Goal: Navigation & Orientation: Find specific page/section

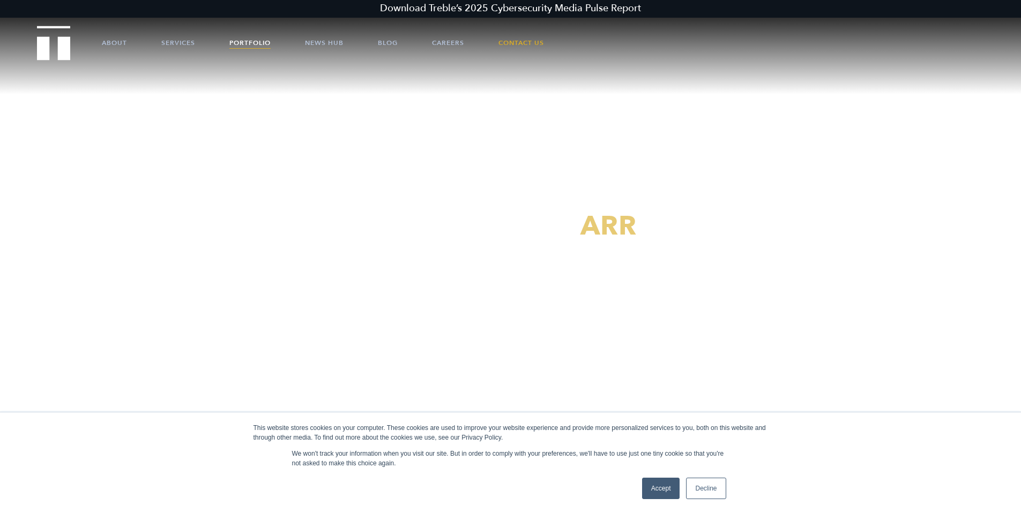
click at [254, 40] on link "Portfolio" at bounding box center [249, 43] width 41 height 32
